Goal: Information Seeking & Learning: Find specific page/section

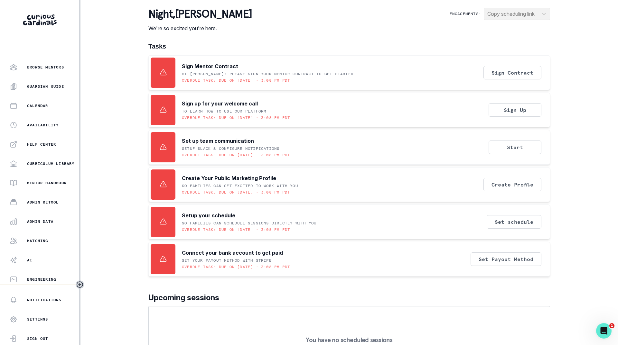
scroll to position [50, 0]
click at [42, 222] on p "Admin Data" at bounding box center [40, 220] width 26 height 5
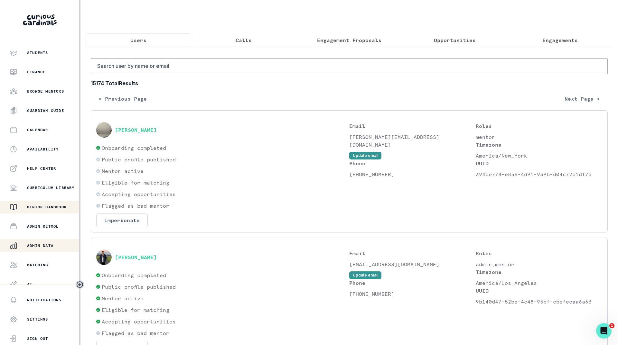
scroll to position [50, 0]
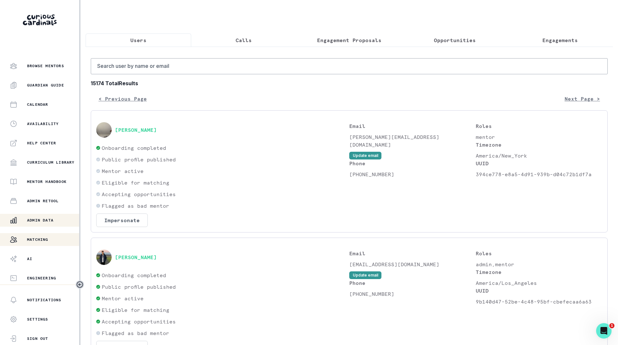
click at [39, 237] on p "Matching" at bounding box center [37, 239] width 21 height 5
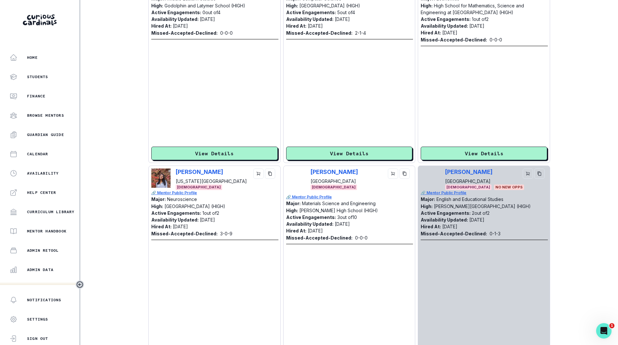
scroll to position [1787, 0]
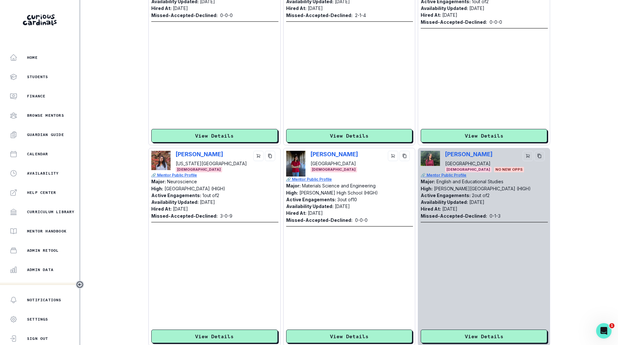
click at [318, 177] on p "🔗 Mentor Public Profile" at bounding box center [349, 180] width 127 height 6
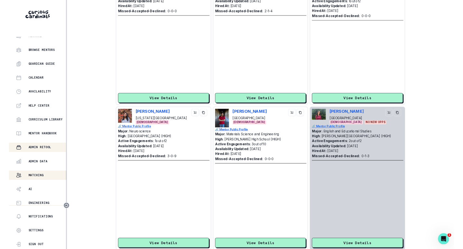
scroll to position [50, 0]
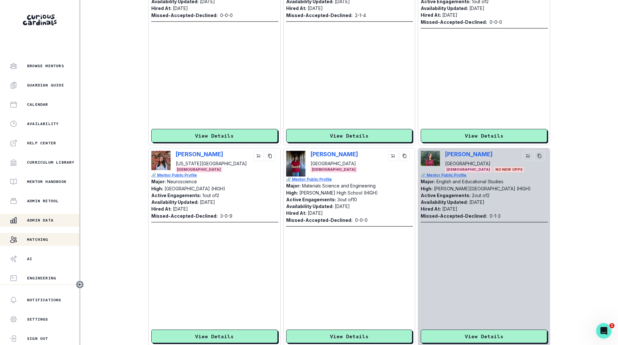
click at [35, 220] on p "Admin Data" at bounding box center [40, 220] width 26 height 5
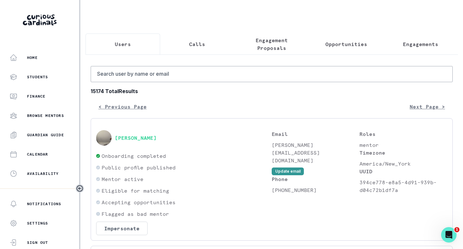
click at [138, 47] on button "Users" at bounding box center [123, 43] width 75 height 21
click at [149, 76] on input "Search user by name or email" at bounding box center [272, 74] width 362 height 16
paste input "[PERSON_NAME]"
type input "[PERSON_NAME]"
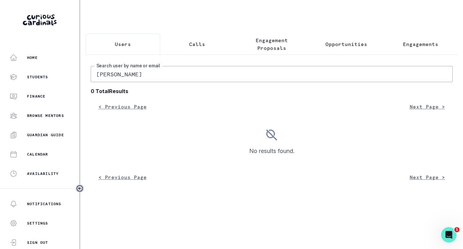
click at [162, 80] on input "[PERSON_NAME]" at bounding box center [272, 74] width 362 height 16
type input "[PERSON_NAME]"
click at [153, 82] on input "[PERSON_NAME]" at bounding box center [272, 74] width 362 height 16
type input "[PERSON_NAME]"
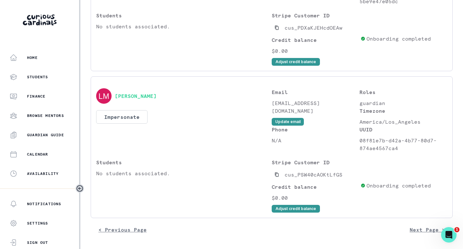
scroll to position [1309, 0]
click at [416, 231] on button "Next Page >" at bounding box center [427, 229] width 51 height 13
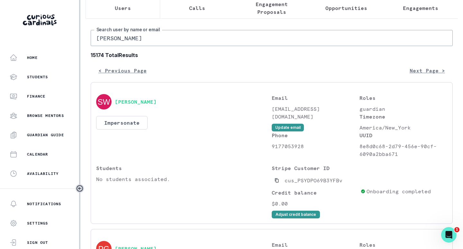
scroll to position [0, 0]
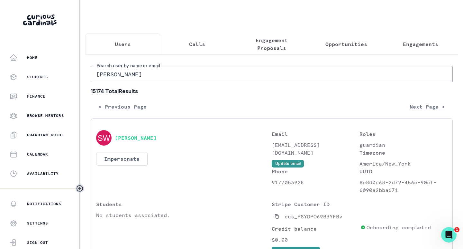
drag, startPoint x: 142, startPoint y: 84, endPoint x: 76, endPoint y: 86, distance: 65.7
click at [76, 86] on div "Home Students Finance Browse Mentors Guardian Guide Calendar Availability Help …" at bounding box center [231, 124] width 463 height 249
type input "[PERSON_NAME]"
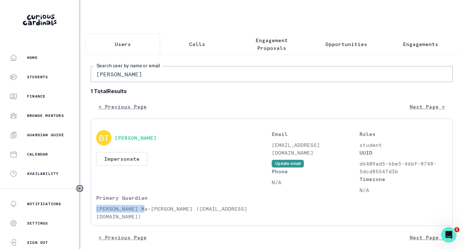
drag, startPoint x: 145, startPoint y: 214, endPoint x: 94, endPoint y: 215, distance: 50.5
click at [94, 215] on div "[PERSON_NAME] Impersonate Confirmation Are you sure? Impersonating means that w…" at bounding box center [272, 171] width 362 height 107
copy p "[PERSON_NAME] Ma-[PERSON_NAME]"
click at [139, 80] on input "[PERSON_NAME]" at bounding box center [272, 74] width 362 height 16
paste input "[PERSON_NAME] Ma-[PERSON_NAME]"
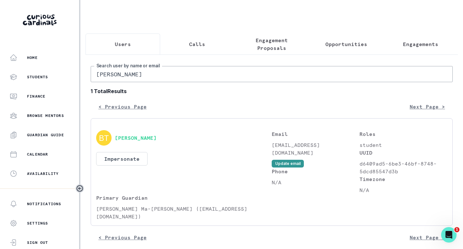
type input "[PERSON_NAME] Ma-[PERSON_NAME]"
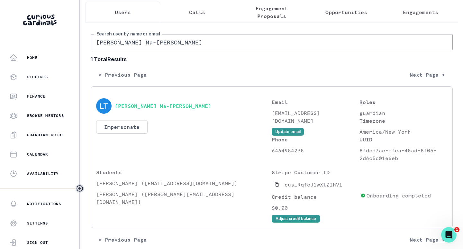
scroll to position [32, 0]
drag, startPoint x: 140, startPoint y: 200, endPoint x: 97, endPoint y: 200, distance: 43.1
click at [97, 200] on p "[PERSON_NAME] ([PERSON_NAME][EMAIL_ADDRESS][DOMAIN_NAME])" at bounding box center [184, 197] width 176 height 15
copy p "[PERSON_NAME]"
drag, startPoint x: 407, startPoint y: 8, endPoint x: 370, endPoint y: 13, distance: 37.0
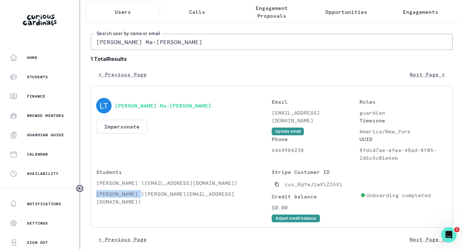
click at [407, 8] on div "Users Calls Engagement Proposals Opportunities Engagements [PERSON_NAME] Ma-[PE…" at bounding box center [272, 113] width 373 height 291
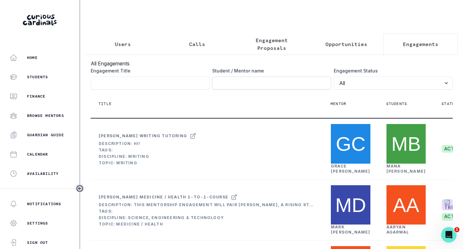
click at [240, 86] on input "Engagement Title" at bounding box center [271, 83] width 119 height 13
paste input "[PERSON_NAME]"
type input "[PERSON_NAME]"
click button "submit" at bounding box center [0, 0] width 0 height 0
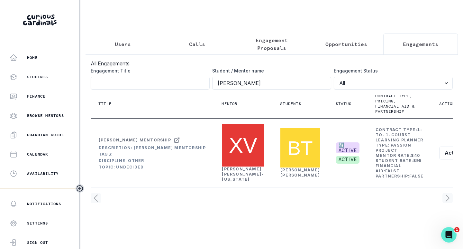
scroll to position [6, 0]
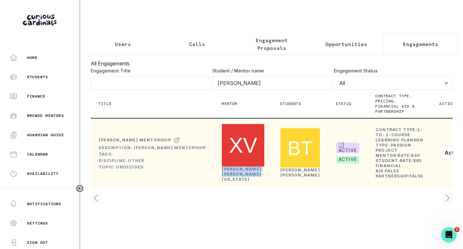
drag, startPoint x: 250, startPoint y: 190, endPoint x: 222, endPoint y: 177, distance: 30.2
click at [222, 177] on td "[PERSON_NAME]-[US_STATE]" at bounding box center [243, 152] width 59 height 69
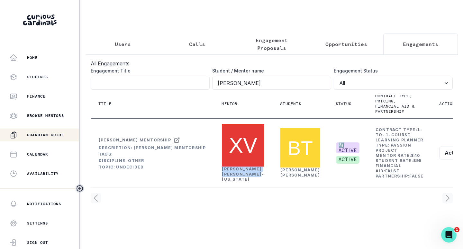
copy link "[PERSON_NAME]-[US_STATE]"
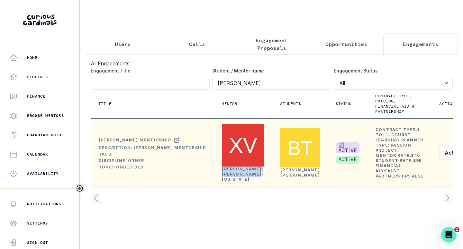
click at [235, 181] on link "[PERSON_NAME]-[US_STATE]" at bounding box center [243, 173] width 42 height 15
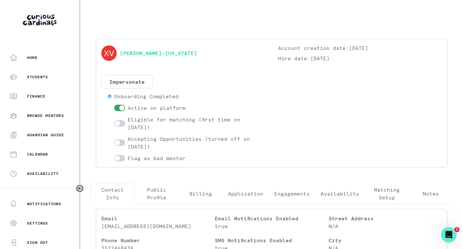
click at [300, 155] on div "[PERSON_NAME]-[US_STATE] Account creation date: [DATE] Hire date: [DATE] Impers…" at bounding box center [271, 103] width 341 height 118
click at [298, 194] on p "Engagements" at bounding box center [291, 194] width 35 height 8
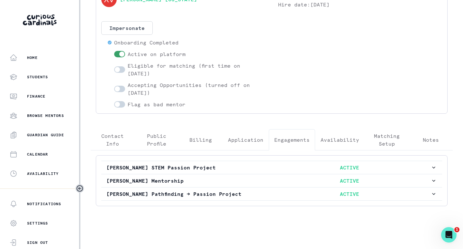
scroll to position [55, 0]
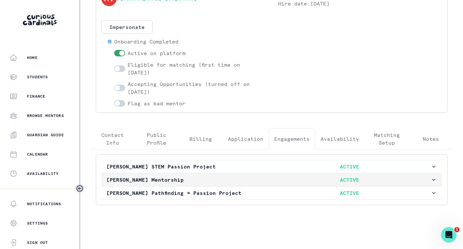
click at [283, 180] on p "ACTIVE" at bounding box center [350, 180] width 162 height 8
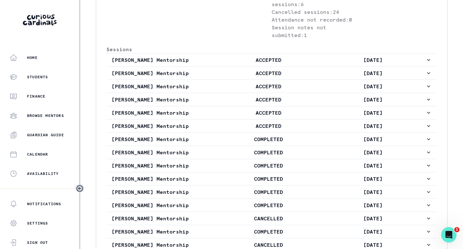
scroll to position [376, 0]
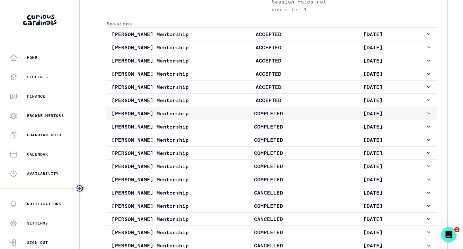
click at [242, 117] on p "COMPLETED" at bounding box center [268, 113] width 105 height 8
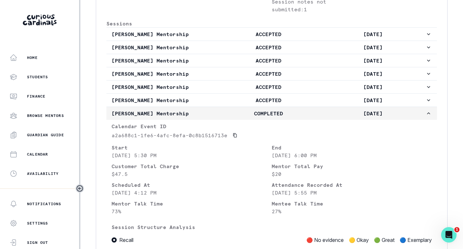
click at [242, 117] on p "COMPLETED" at bounding box center [268, 113] width 105 height 8
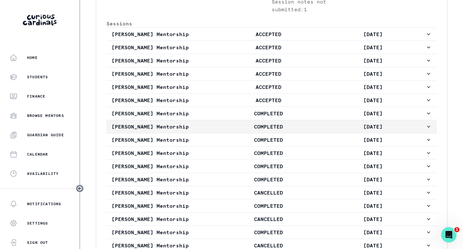
click at [239, 130] on p "COMPLETED" at bounding box center [268, 127] width 105 height 8
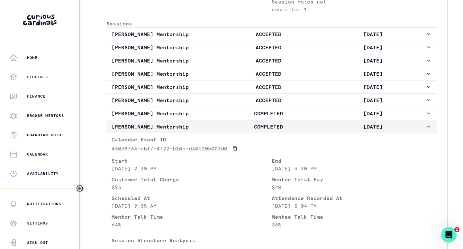
click at [238, 130] on p "COMPLETED" at bounding box center [268, 127] width 105 height 8
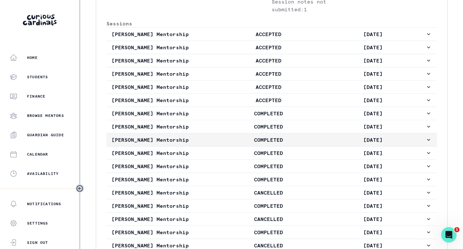
click at [235, 143] on p "COMPLETED" at bounding box center [268, 140] width 105 height 8
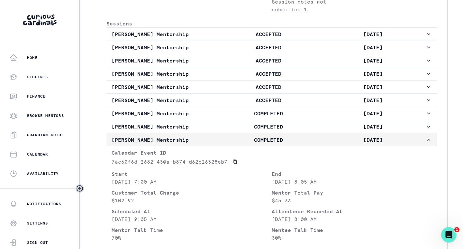
click at [230, 146] on button "[PERSON_NAME] Mentorship COMPLETED [DATE]" at bounding box center [271, 139] width 331 height 13
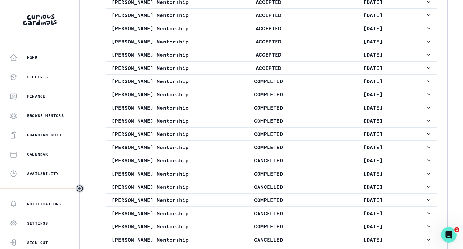
scroll to position [312, 0]
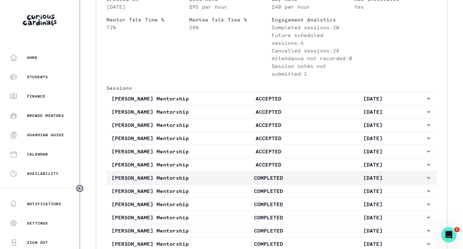
drag, startPoint x: 271, startPoint y: 194, endPoint x: 265, endPoint y: 182, distance: 13.5
click at [271, 181] on p "COMPLETED" at bounding box center [268, 178] width 105 height 8
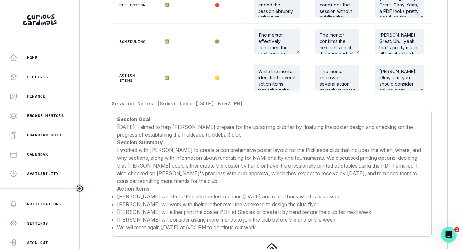
scroll to position [763, 0]
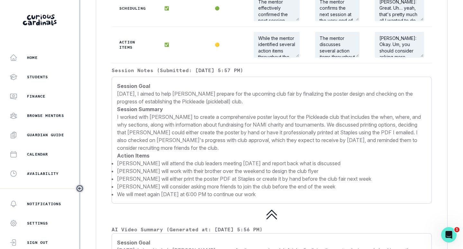
drag, startPoint x: 117, startPoint y: 108, endPoint x: 207, endPoint y: 163, distance: 105.1
click at [207, 163] on div "Session Goal [DATE], I aimed to help [PERSON_NAME] prepare for the upcoming clu…" at bounding box center [272, 140] width 320 height 127
copy p "[DATE], I aimed to help [PERSON_NAME] prepare for the upcoming club fair by fin…"
drag, startPoint x: 265, startPoint y: 211, endPoint x: 117, endPoint y: 180, distance: 151.3
click at [117, 180] on ul "[PERSON_NAME] will attend the club leaders meeting [DATE] and report back what …" at bounding box center [272, 178] width 310 height 39
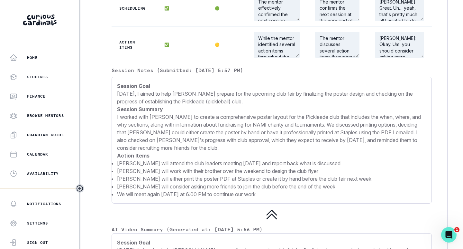
copy ul "[PERSON_NAME] will attend the club leaders meeting [DATE] and report back what …"
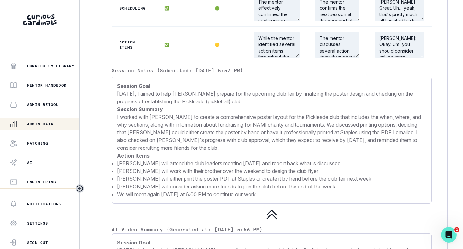
click at [43, 126] on p "Admin Data" at bounding box center [40, 123] width 26 height 5
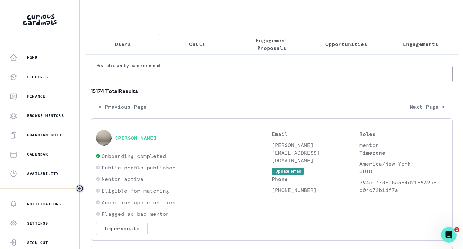
click at [136, 80] on input "Search user by name or email" at bounding box center [272, 74] width 362 height 16
paste input "[URL][DOMAIN_NAME]"
type input "[PERSON_NAME]"
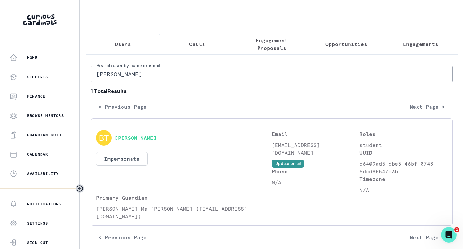
click at [141, 141] on button "[PERSON_NAME]" at bounding box center [136, 137] width 42 height 6
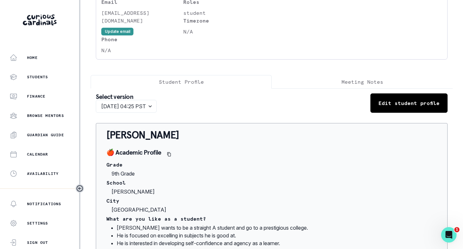
scroll to position [97, 0]
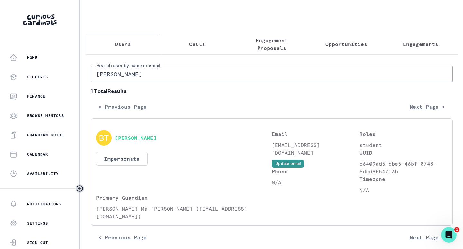
drag, startPoint x: 122, startPoint y: 77, endPoint x: 83, endPoint y: 87, distance: 39.5
click at [83, 87] on main "Users Calls Engagement Proposals Opportunities Engagements [PERSON_NAME] Search…" at bounding box center [271, 124] width 383 height 249
type input "[PERSON_NAME]"
click at [134, 141] on button "[PERSON_NAME]" at bounding box center [136, 137] width 42 height 6
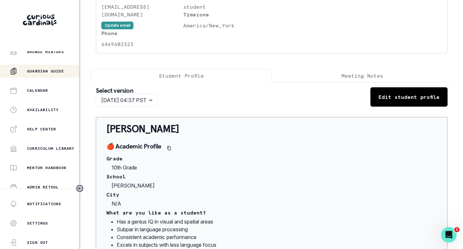
scroll to position [146, 0]
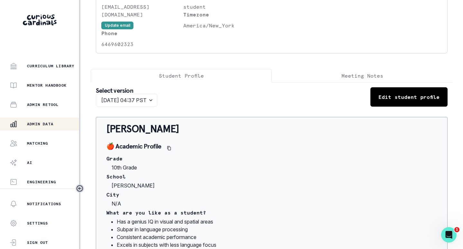
click at [45, 125] on p "Admin Data" at bounding box center [40, 123] width 26 height 5
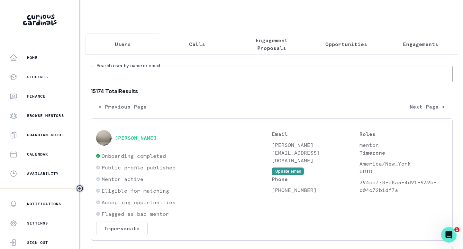
click at [153, 79] on input "Search user by name or email" at bounding box center [272, 74] width 362 height 16
paste input "[PERSON_NAME]"
type input "[PERSON_NAME]"
